Goal: Navigation & Orientation: Find specific page/section

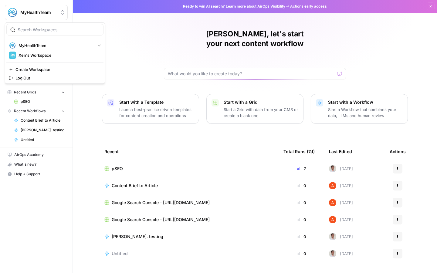
click at [39, 9] on span "MyHealthTeam" at bounding box center [38, 12] width 37 height 6
click at [125, 51] on div "Xenia, let's start your next content workflow Start with a Template Launch best…" at bounding box center [255, 144] width 364 height 289
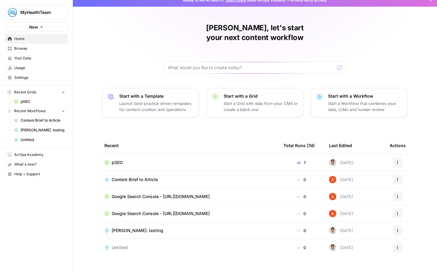
click at [35, 14] on span "MyHealthTeam" at bounding box center [38, 12] width 37 height 6
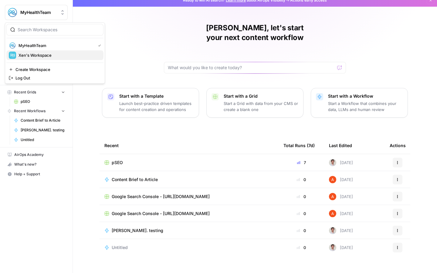
click at [39, 57] on span "Xen's Workspace" at bounding box center [59, 55] width 80 height 6
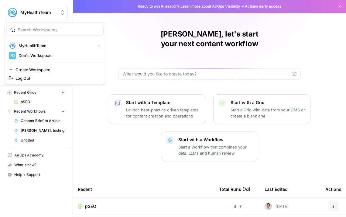
click at [46, 9] on button "MyHealthTeam" at bounding box center [36, 12] width 63 height 15
click at [38, 54] on span "Xen's Workspace" at bounding box center [59, 55] width 80 height 6
